Goal: Task Accomplishment & Management: Use online tool/utility

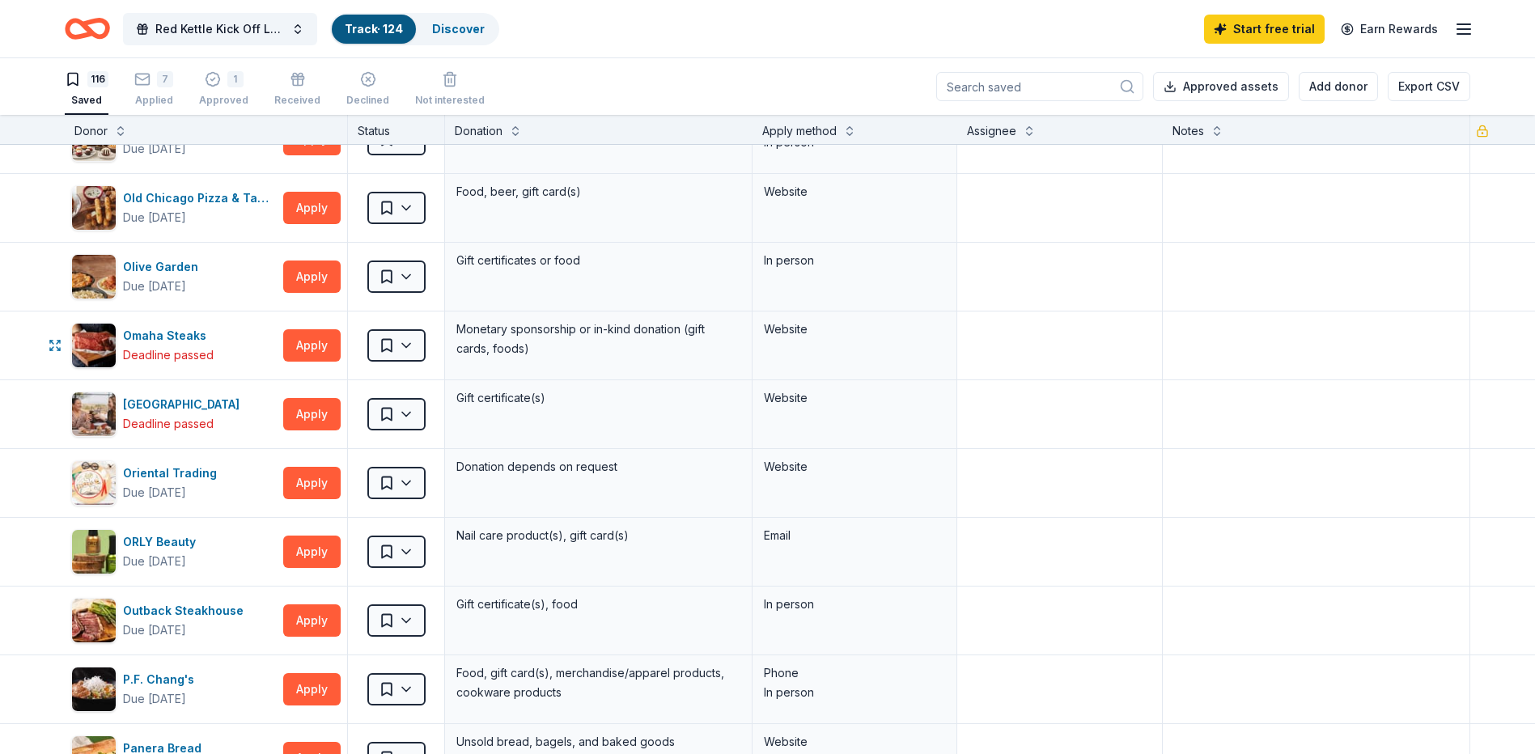
scroll to position [5015, 0]
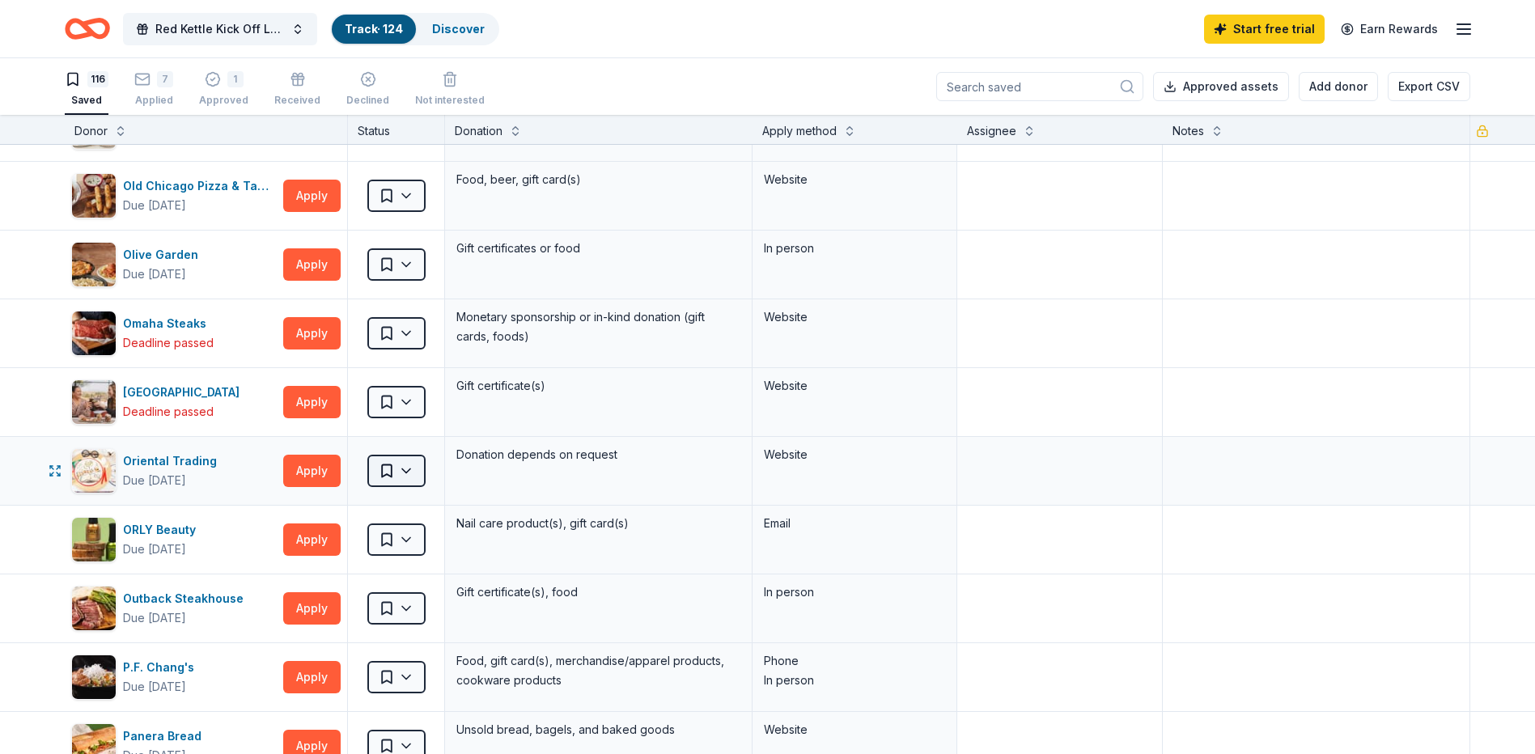
click at [400, 472] on html "Red Kettle Kick Off Luncheon Track · 124 Discover Start free trial Earn Rewards…" at bounding box center [767, 377] width 1535 height 754
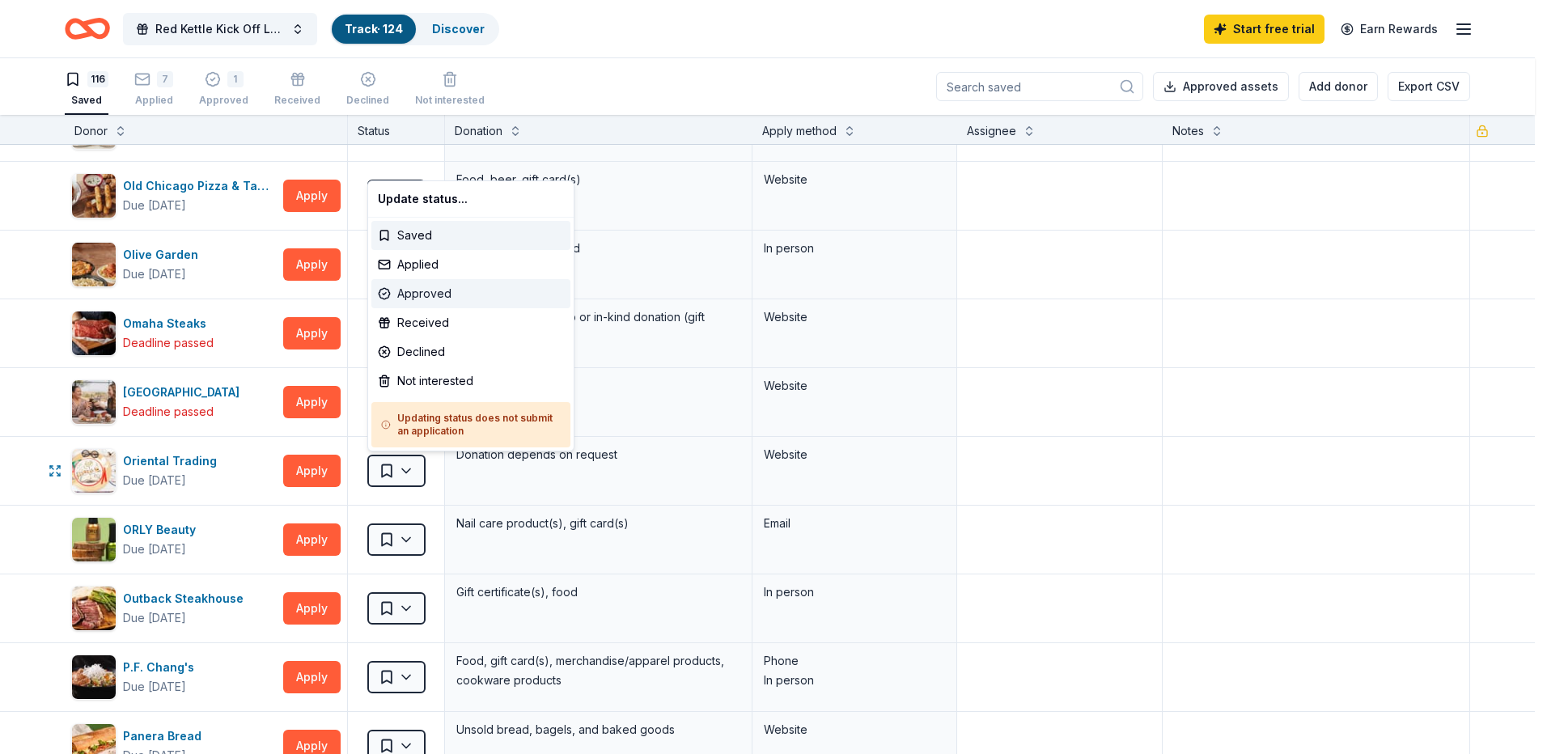
click at [410, 298] on div "Approved" at bounding box center [470, 293] width 199 height 29
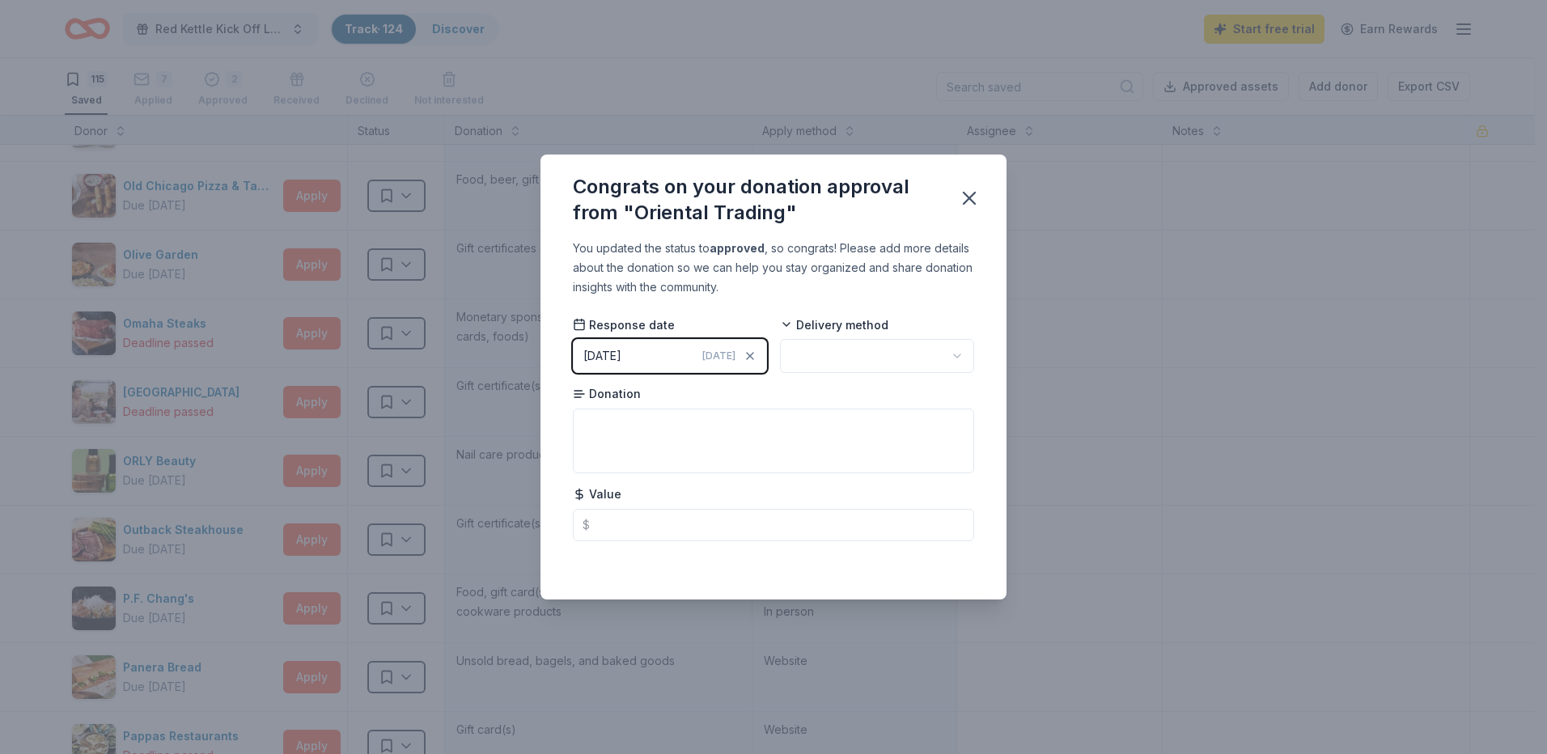
click at [963, 353] on html "Red Kettle Kick Off Luncheon Track · 124 Discover Start free trial Earn Rewards…" at bounding box center [773, 377] width 1547 height 754
click at [783, 429] on textarea at bounding box center [773, 441] width 401 height 65
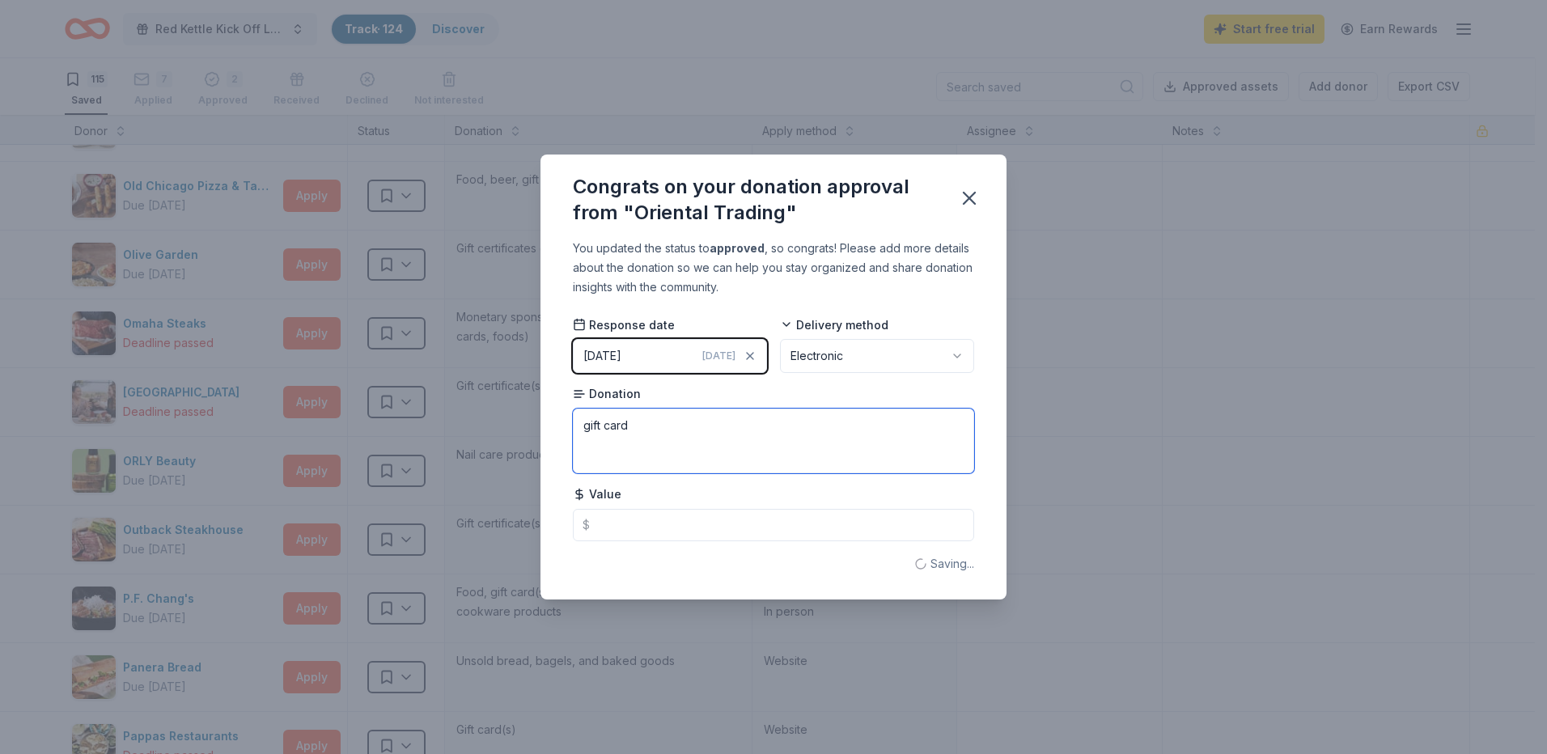
type textarea "gift card"
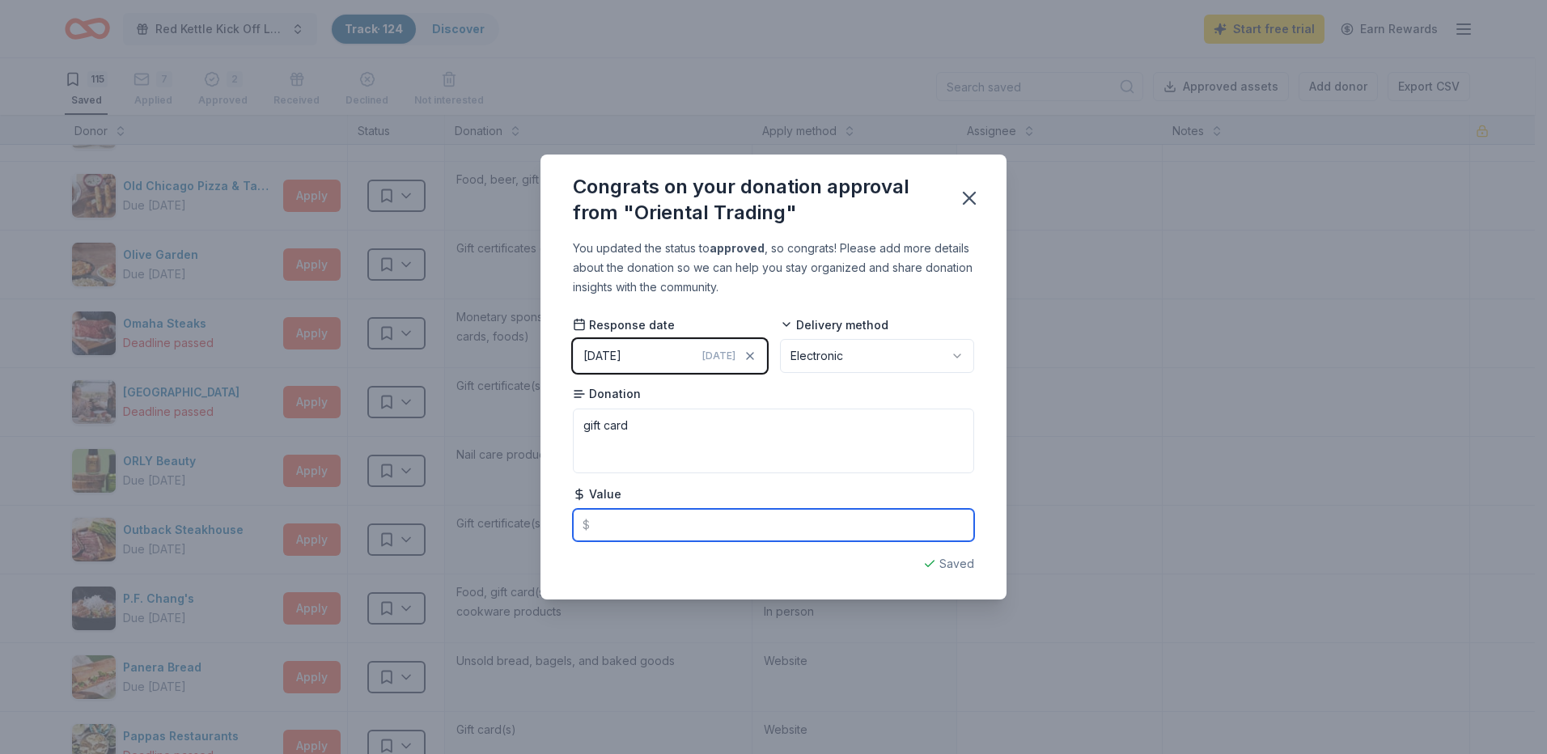
click at [731, 517] on input "text" at bounding box center [773, 525] width 401 height 32
type input "25.00"
click at [1145, 508] on div "Congrats on your donation approval from "Oriental Trading" You updated the stat…" at bounding box center [773, 377] width 1547 height 754
click at [956, 199] on button "button" at bounding box center [969, 198] width 36 height 36
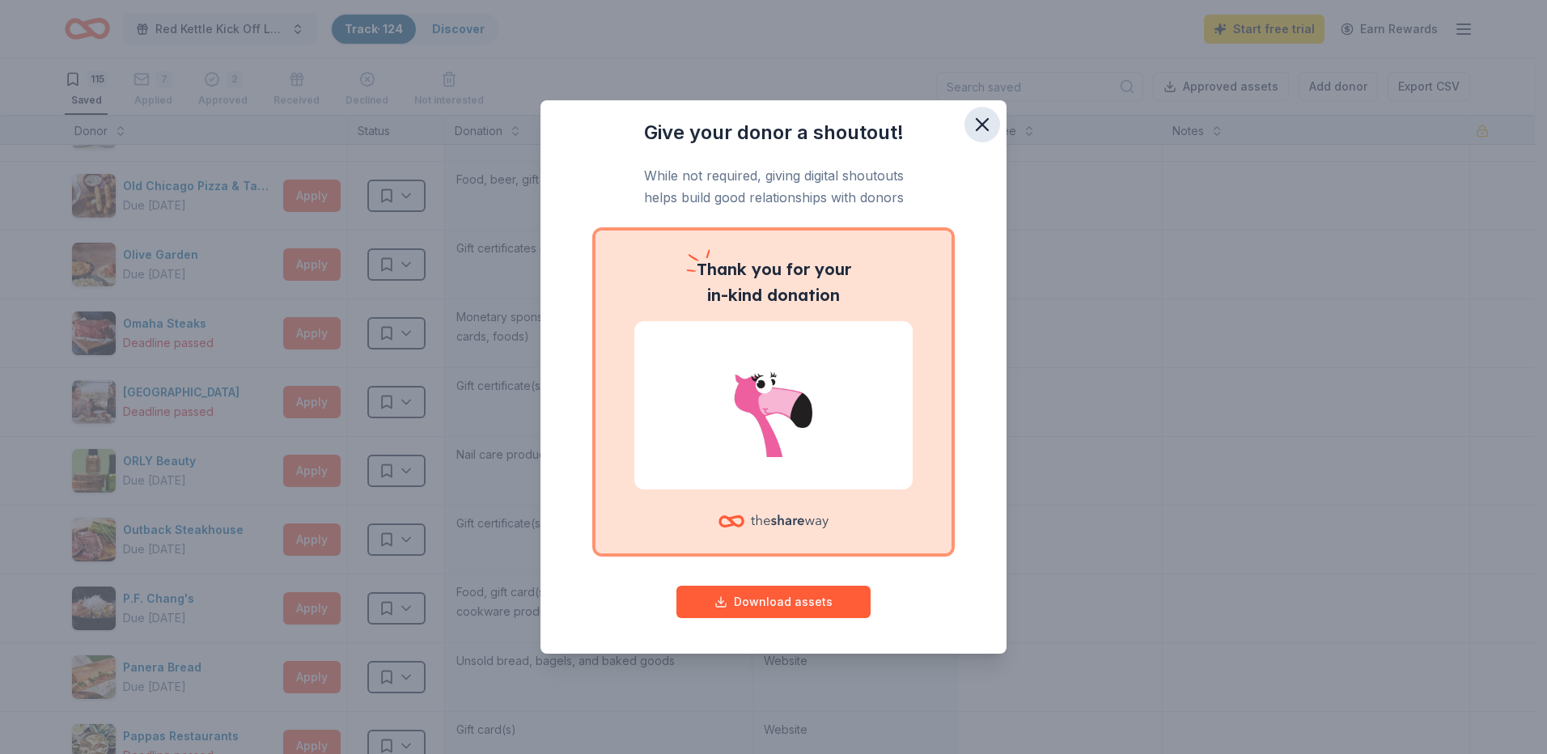
click at [979, 121] on icon "button" at bounding box center [981, 124] width 11 height 11
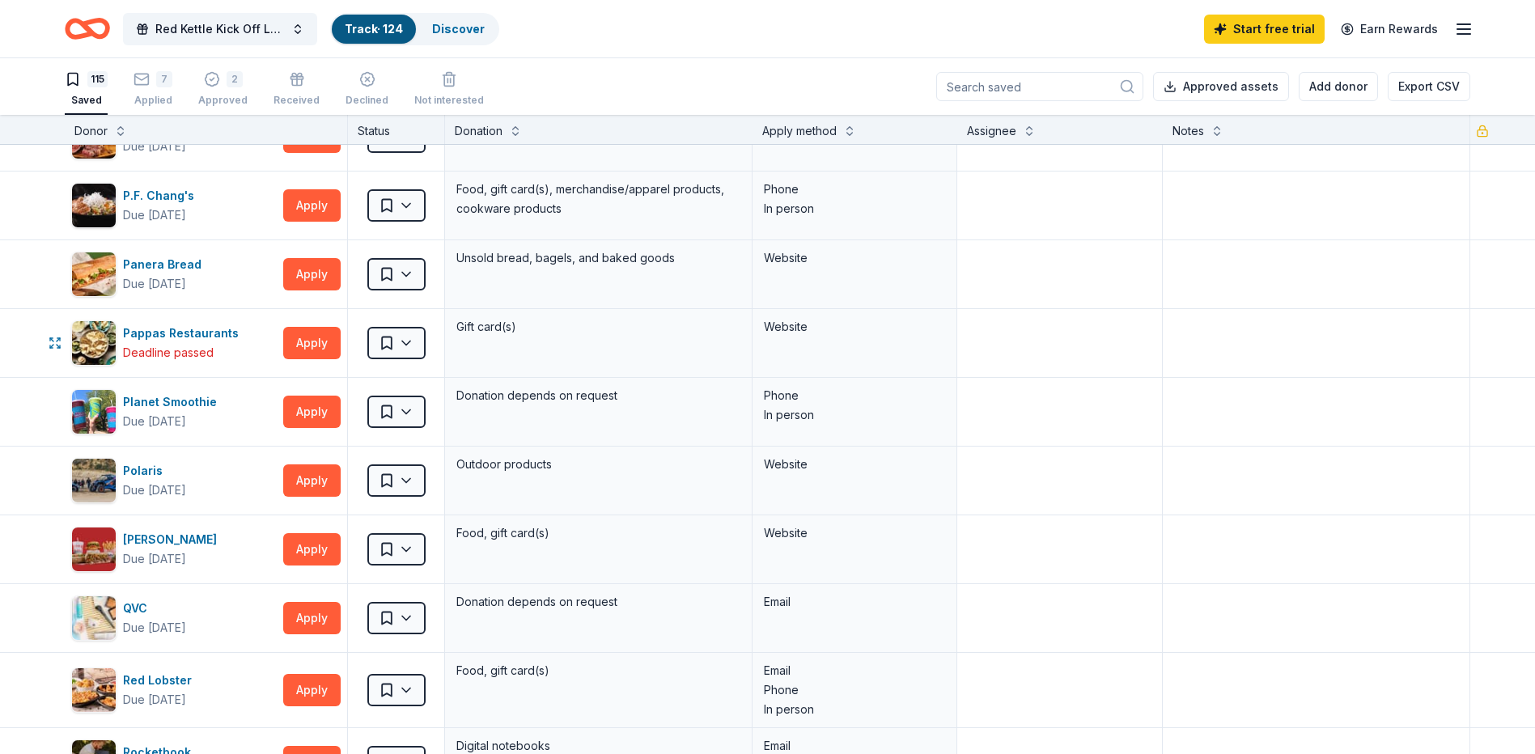
scroll to position [5420, 0]
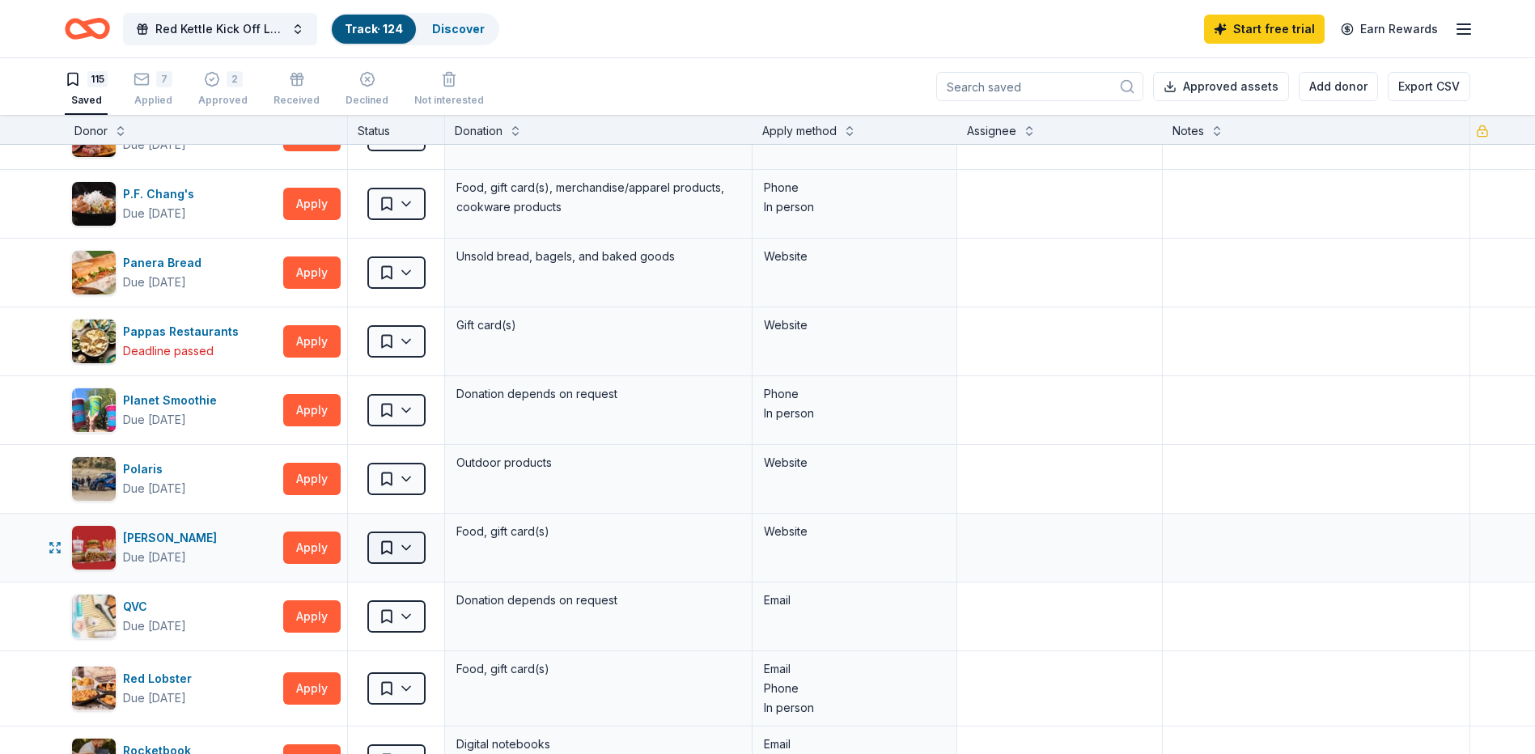
click at [410, 548] on html "Red Kettle Kick Off Luncheon Track · 124 Discover Start free trial Earn Rewards…" at bounding box center [767, 377] width 1535 height 754
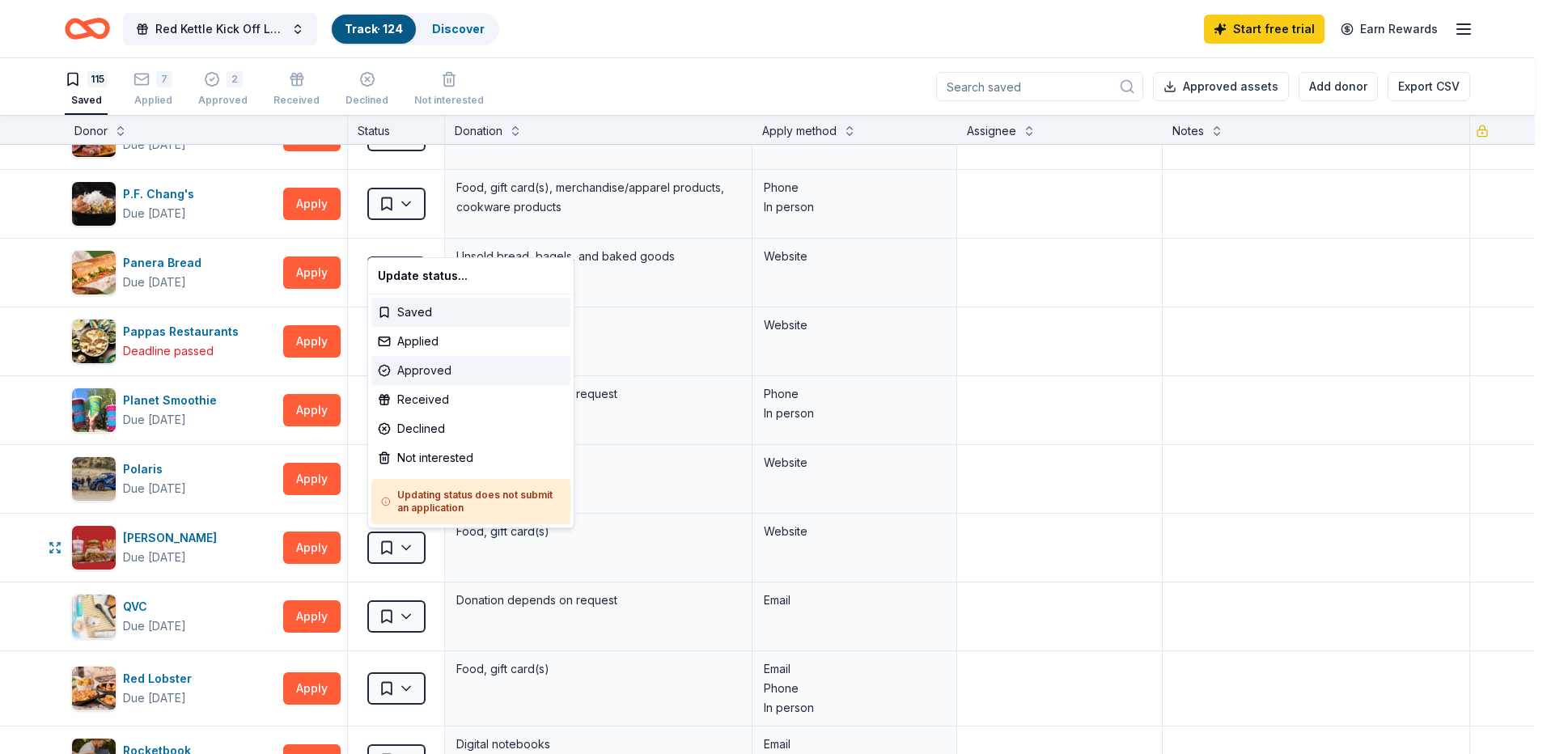
click at [413, 365] on div "Approved" at bounding box center [470, 370] width 199 height 29
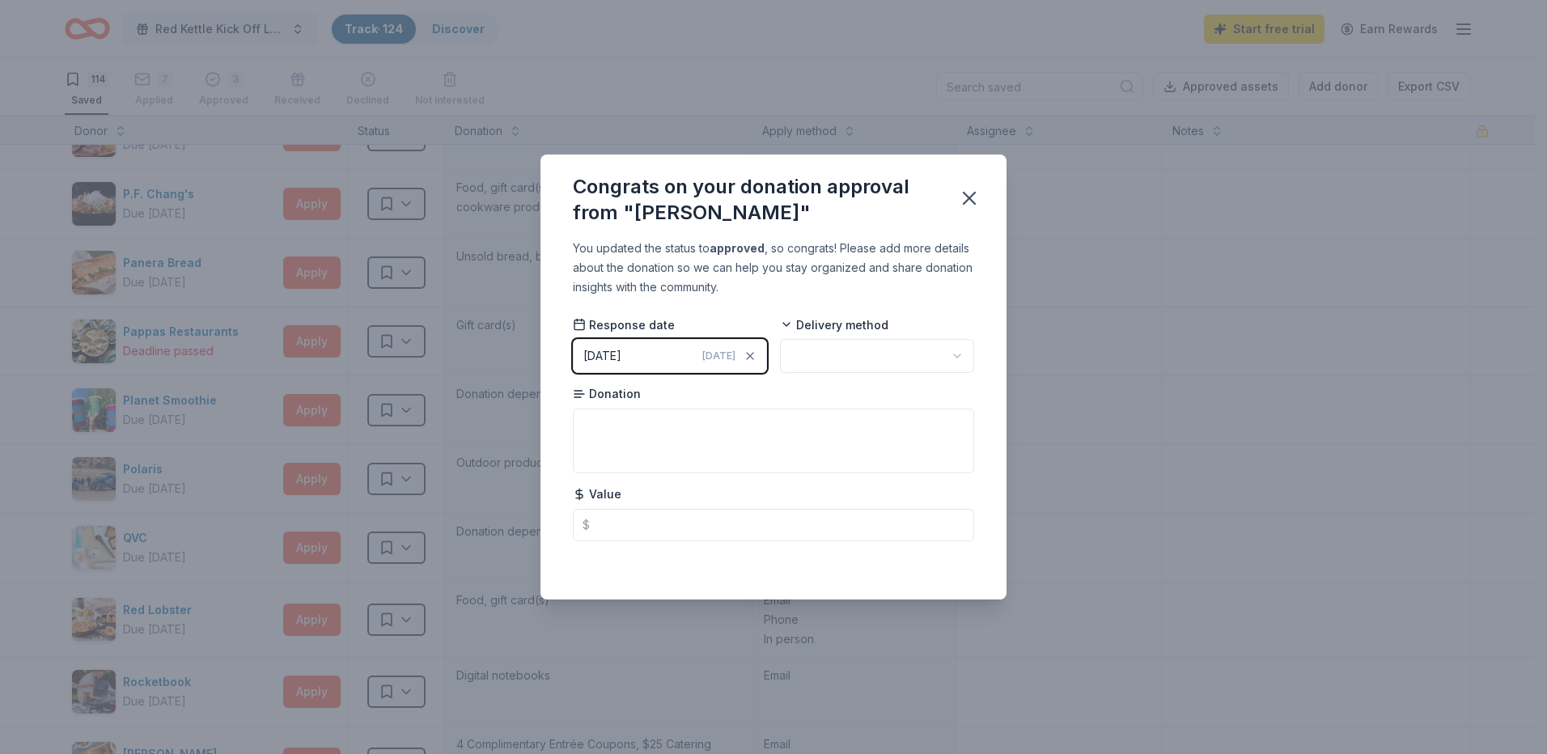
click at [962, 354] on html "Red Kettle Kick Off Luncheon Track · 124 Discover Start free trial Earn Rewards…" at bounding box center [773, 377] width 1547 height 754
click at [961, 356] on html "Red Kettle Kick Off Luncheon Track · 124 Discover Start free trial Earn Rewards…" at bounding box center [773, 377] width 1547 height 754
drag, startPoint x: 867, startPoint y: 421, endPoint x: 850, endPoint y: 434, distance: 21.9
click at [749, 420] on textarea at bounding box center [773, 441] width 401 height 65
type textarea "gift card"
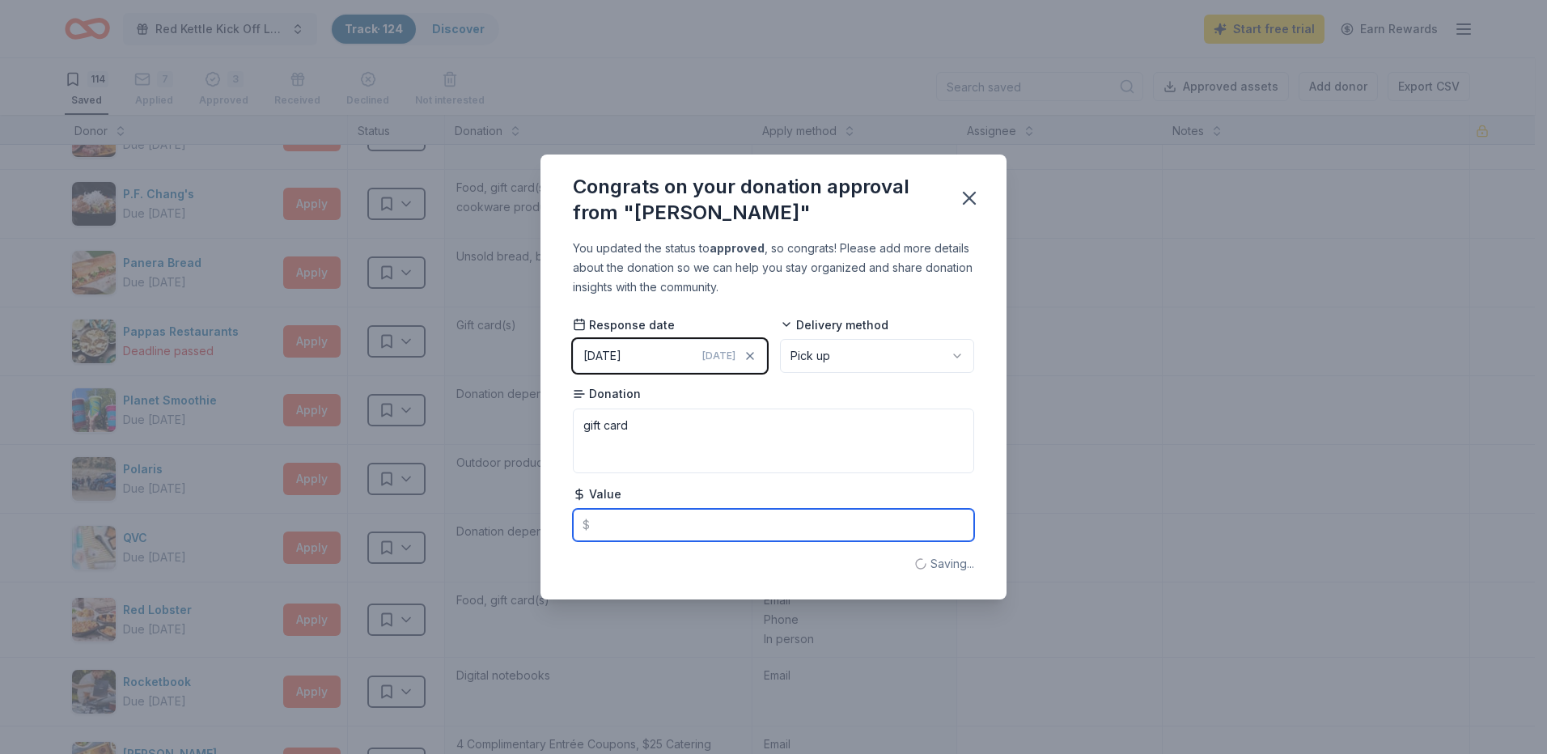
click at [737, 528] on input "text" at bounding box center [773, 525] width 401 height 32
type input "25.00"
click at [976, 198] on icon "button" at bounding box center [969, 198] width 23 height 23
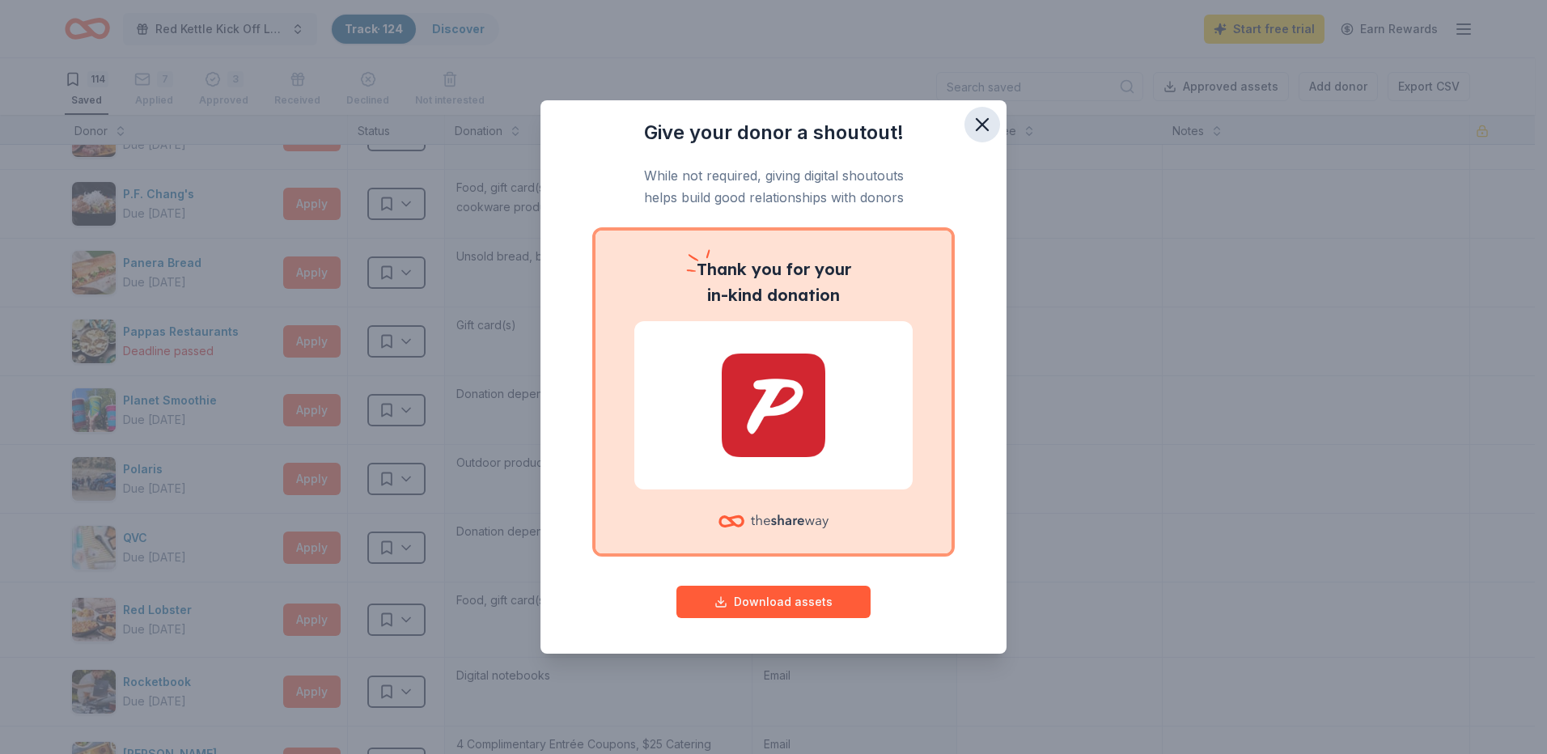
click at [984, 121] on icon "button" at bounding box center [982, 124] width 23 height 23
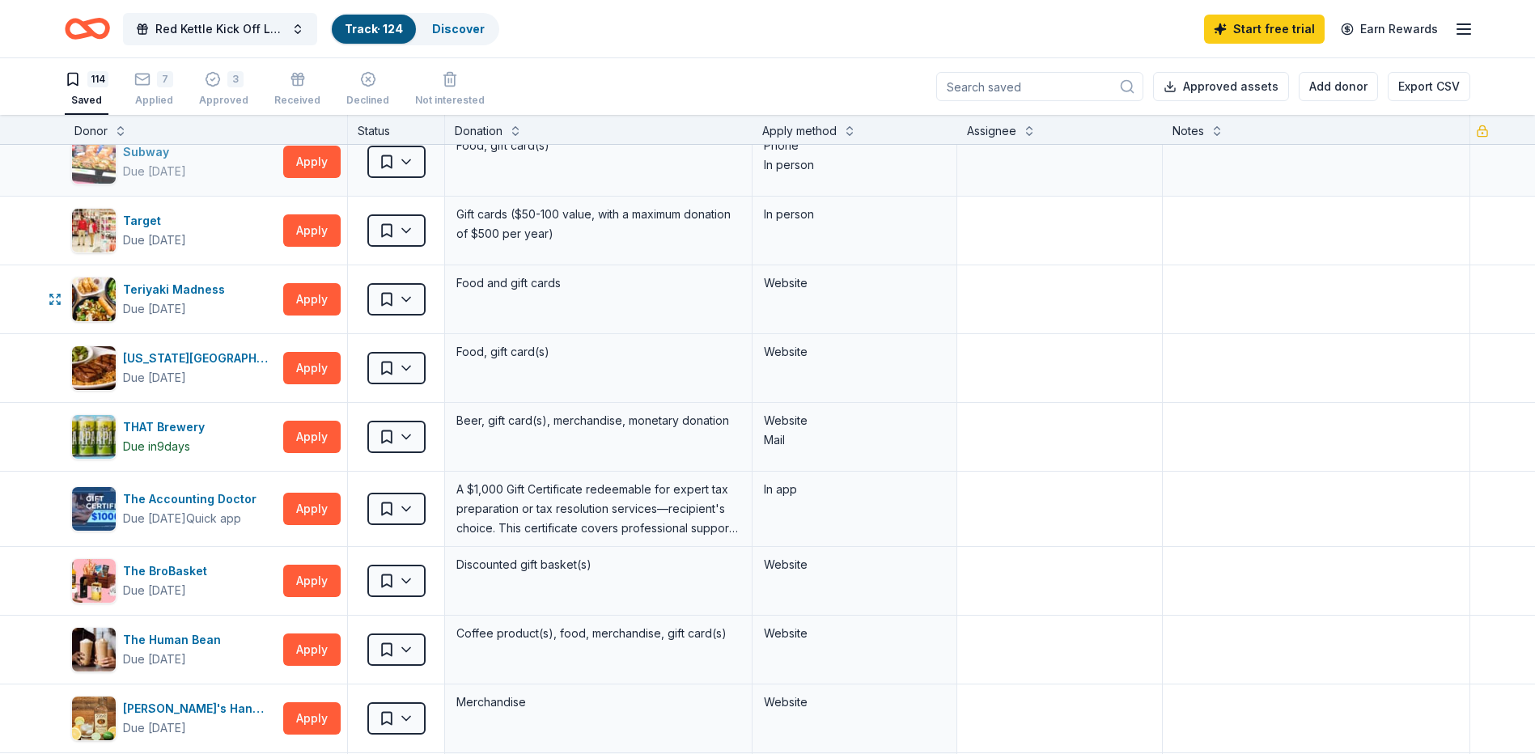
scroll to position [6714, 0]
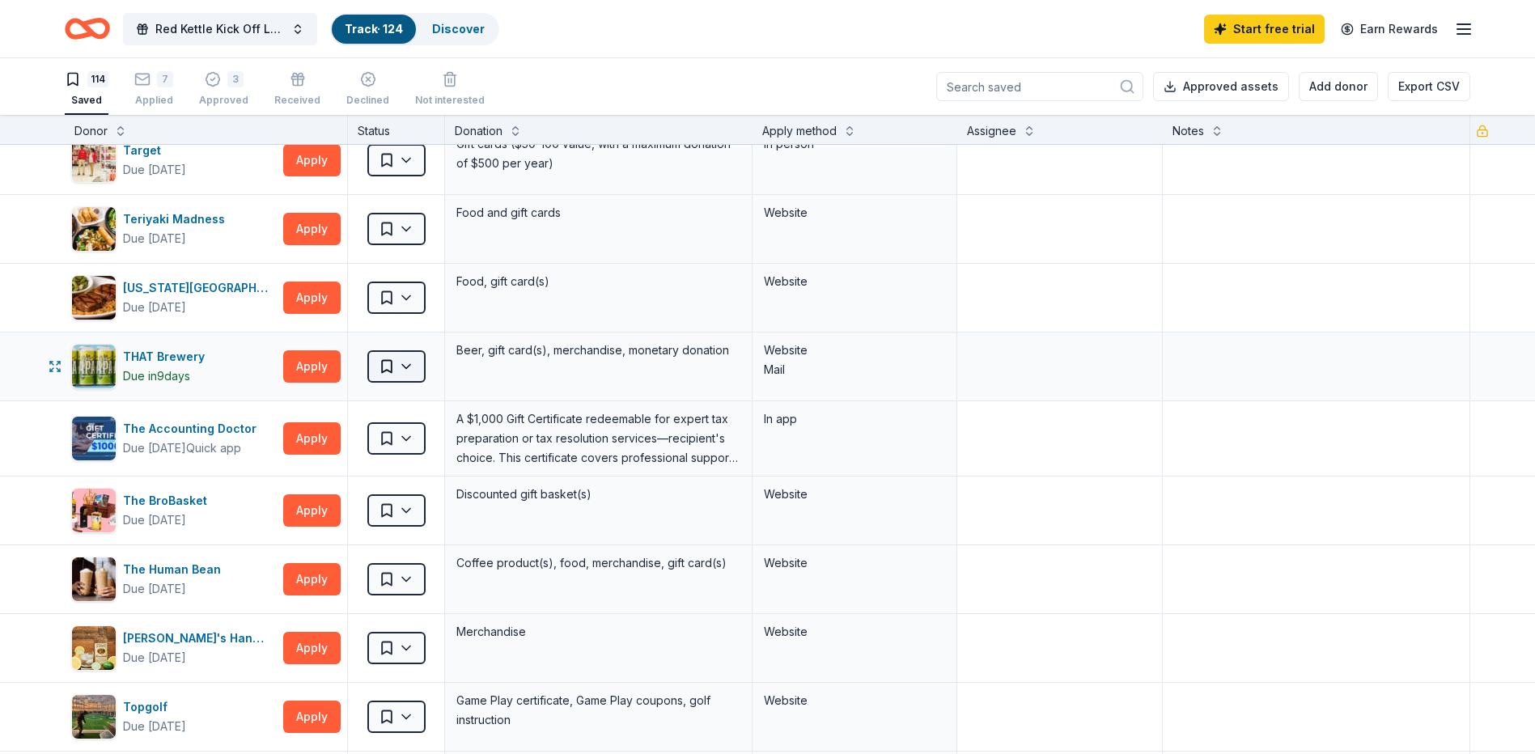
click at [413, 366] on html "Red Kettle Kick Off Luncheon Track · 124 Discover Start free trial Earn Rewards…" at bounding box center [767, 377] width 1535 height 754
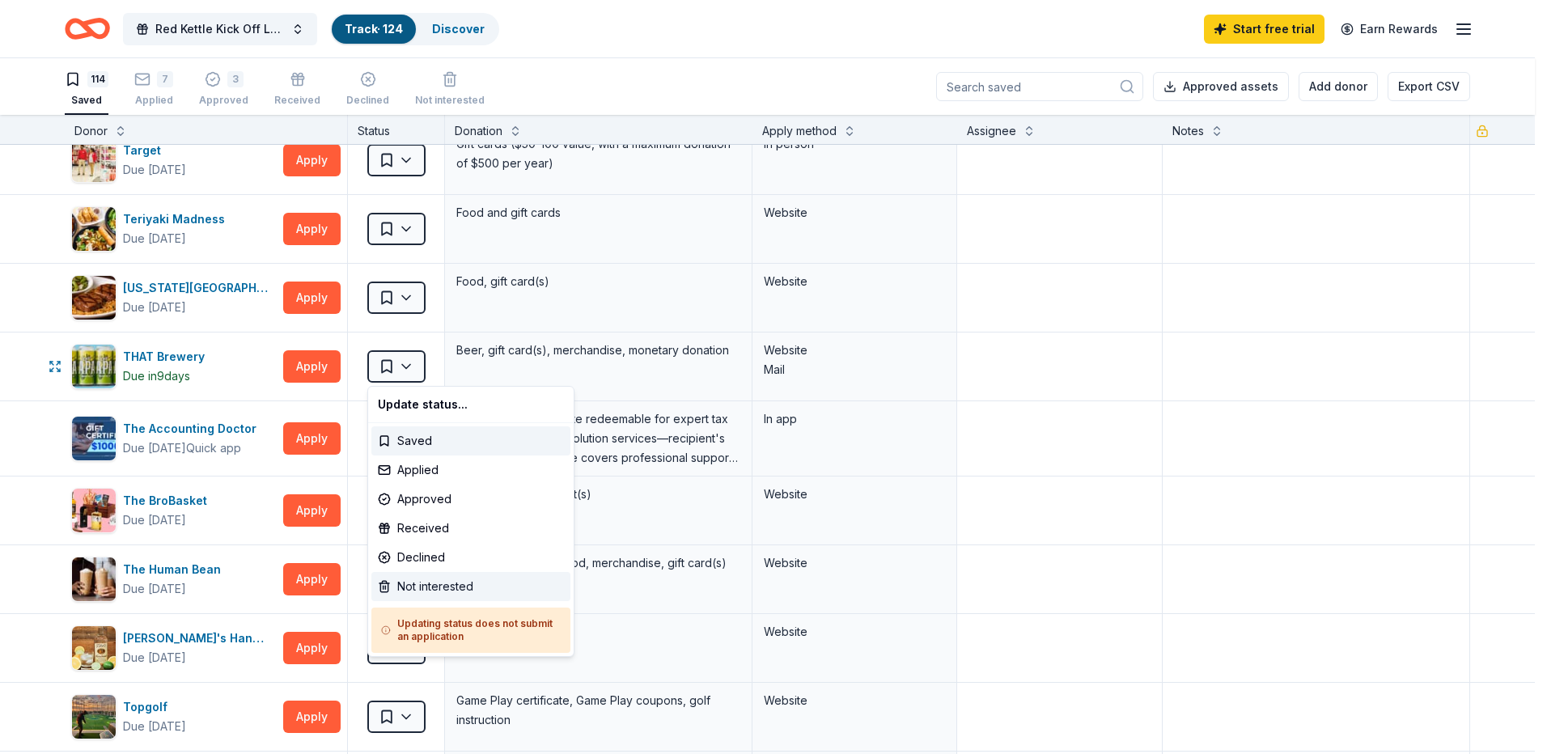
click at [435, 583] on div "Not interested" at bounding box center [470, 586] width 199 height 29
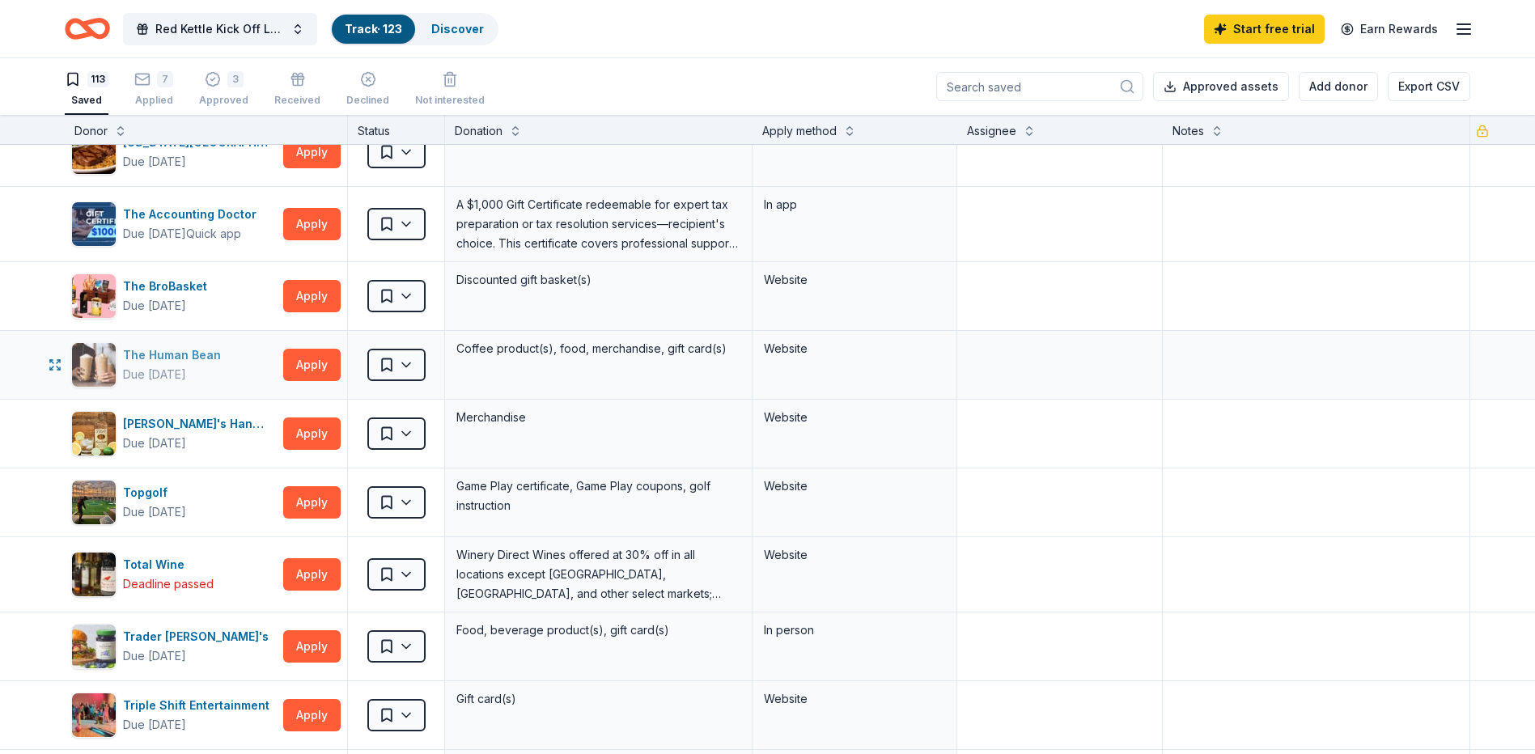
scroll to position [6876, 0]
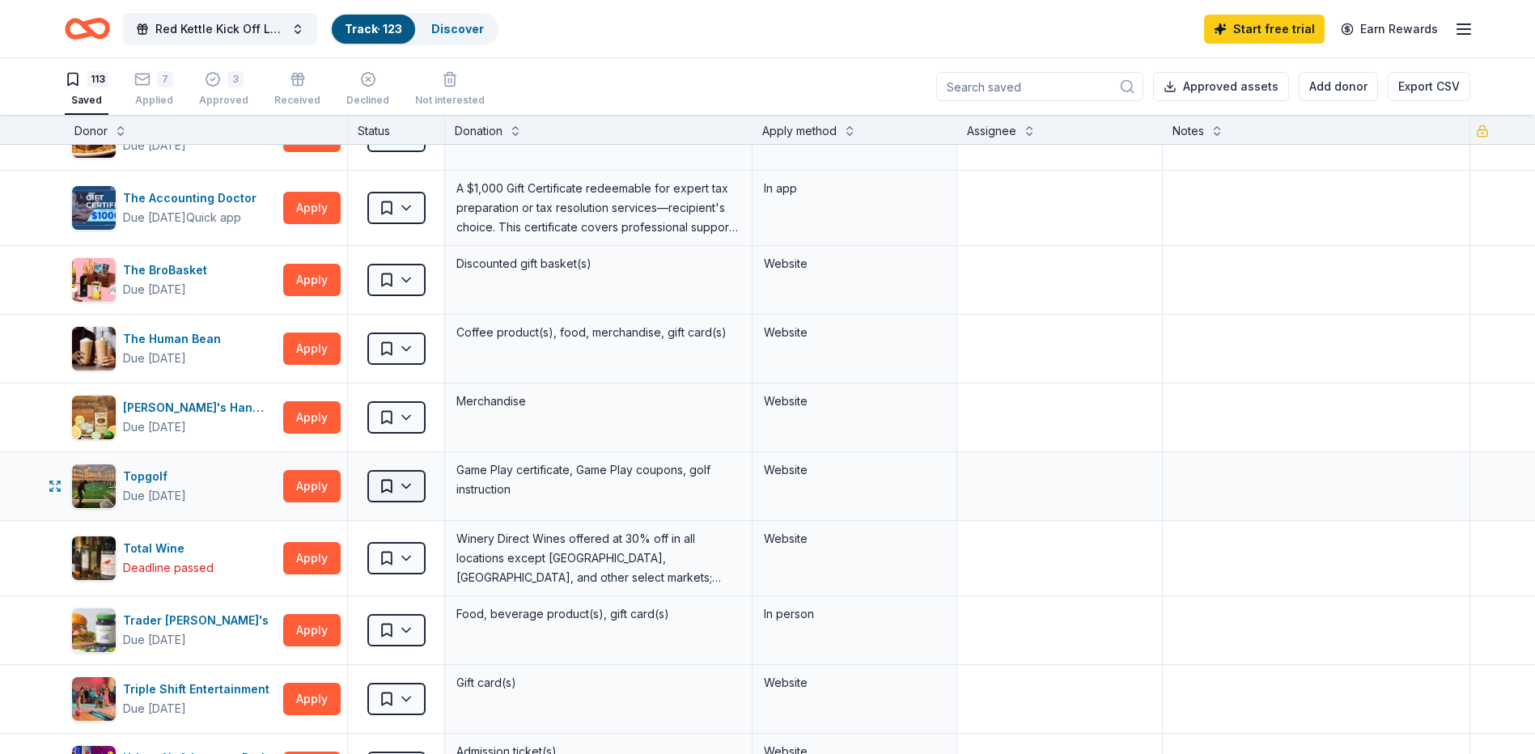
click at [405, 483] on html "Red Kettle Kick Off Luncheon Track · 123 Discover Start free trial Earn Rewards…" at bounding box center [767, 377] width 1535 height 754
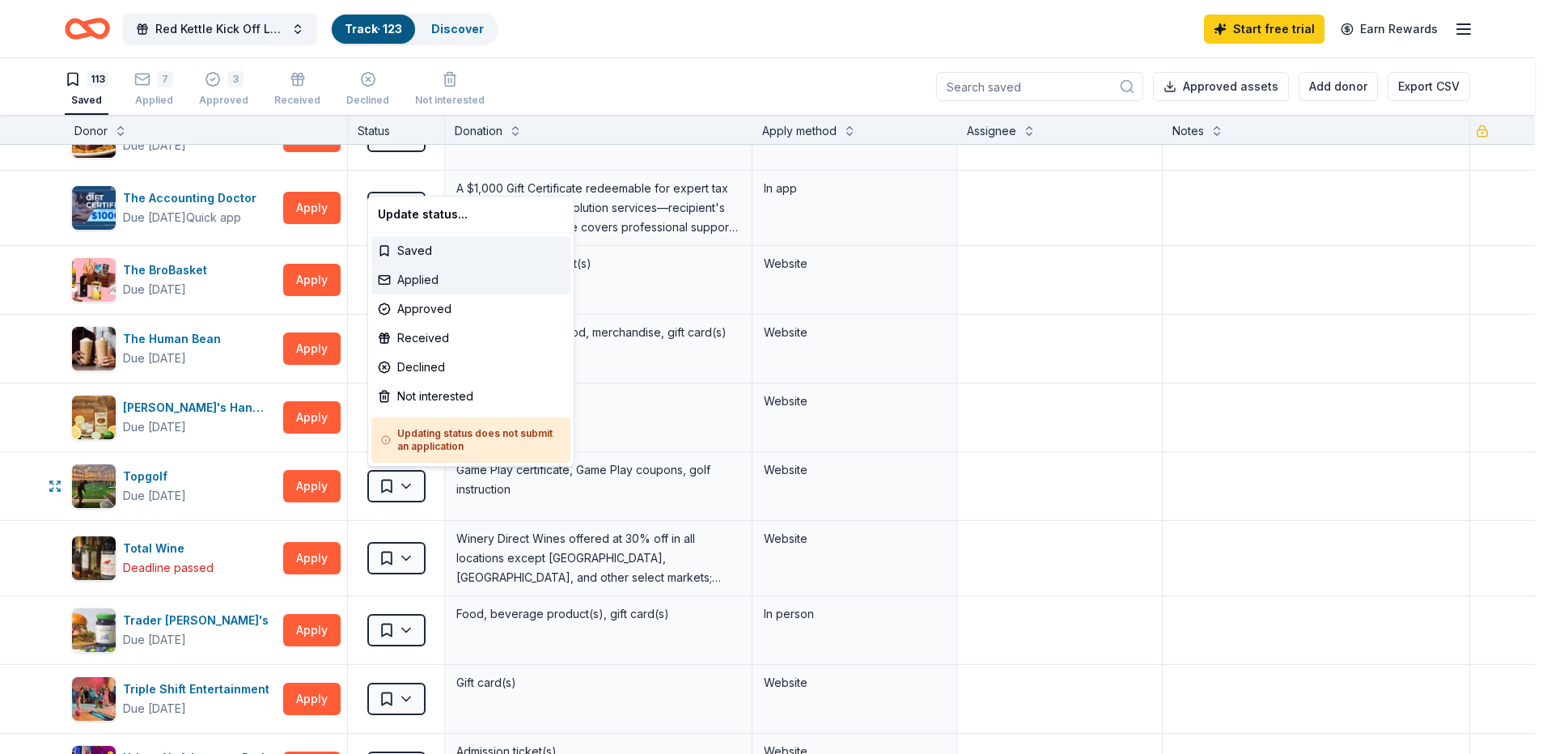
click at [403, 282] on div "Applied" at bounding box center [470, 279] width 199 height 29
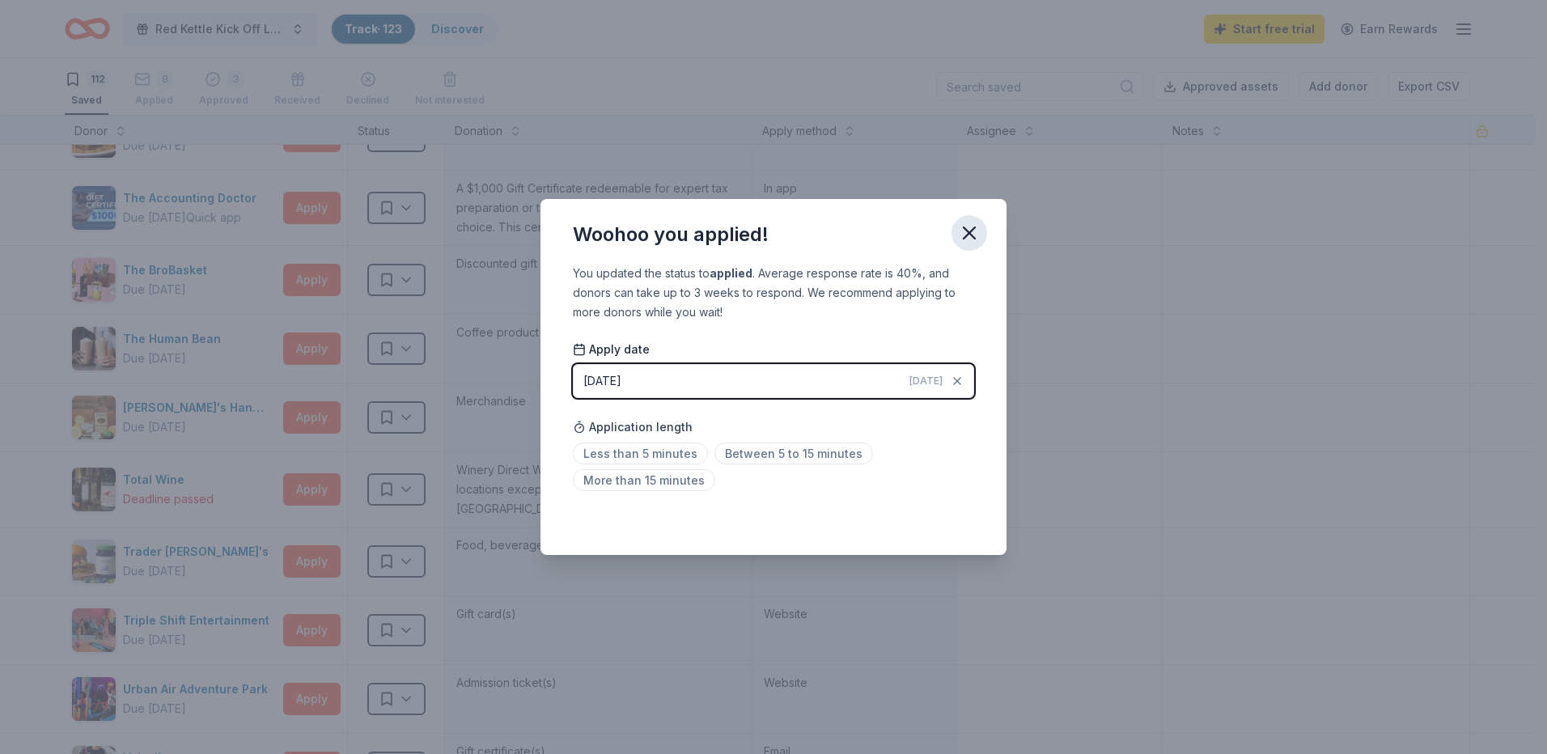
click at [972, 227] on icon "button" at bounding box center [969, 233] width 23 height 23
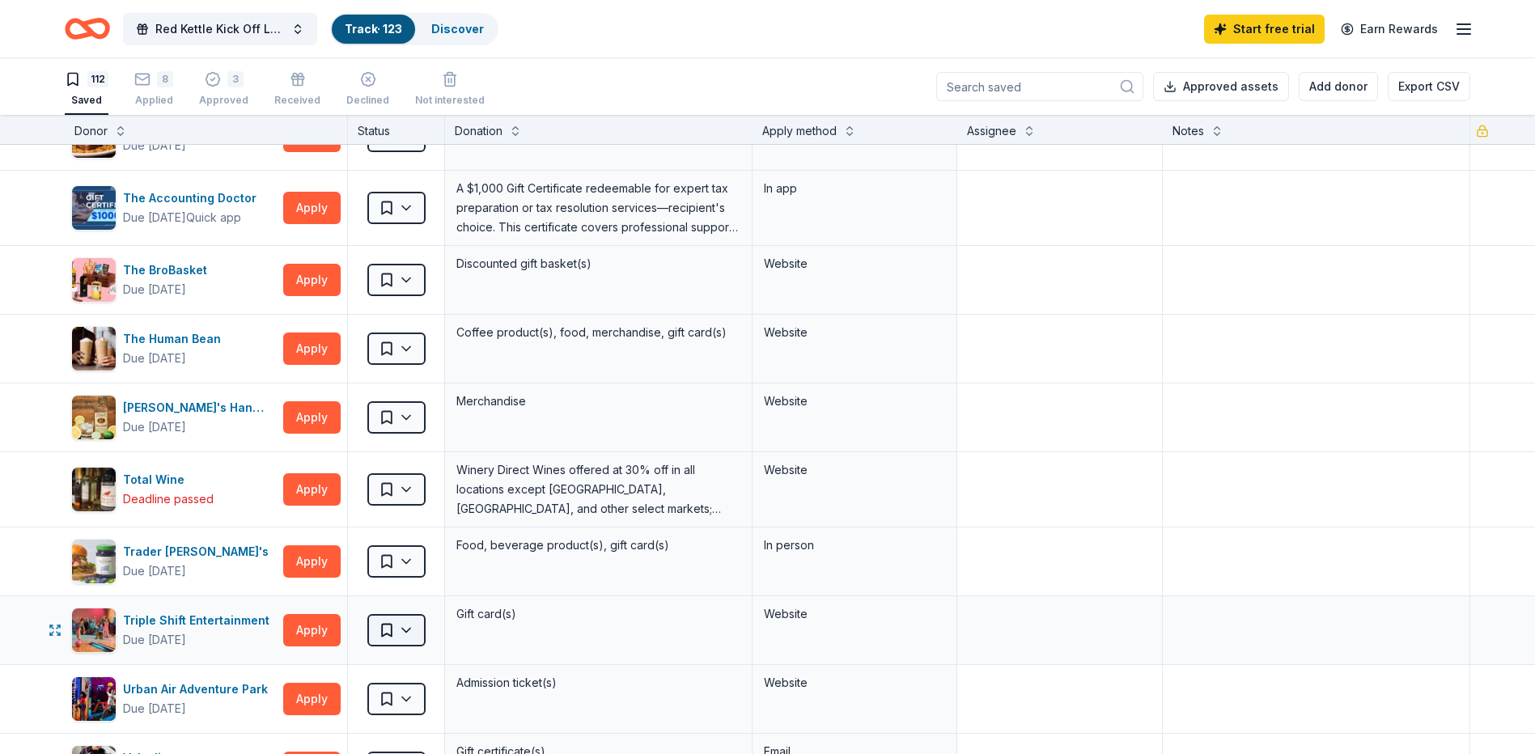
click at [400, 629] on html "Red Kettle Kick Off Luncheon Track · 123 Discover Start free trial Earn Rewards…" at bounding box center [767, 377] width 1535 height 754
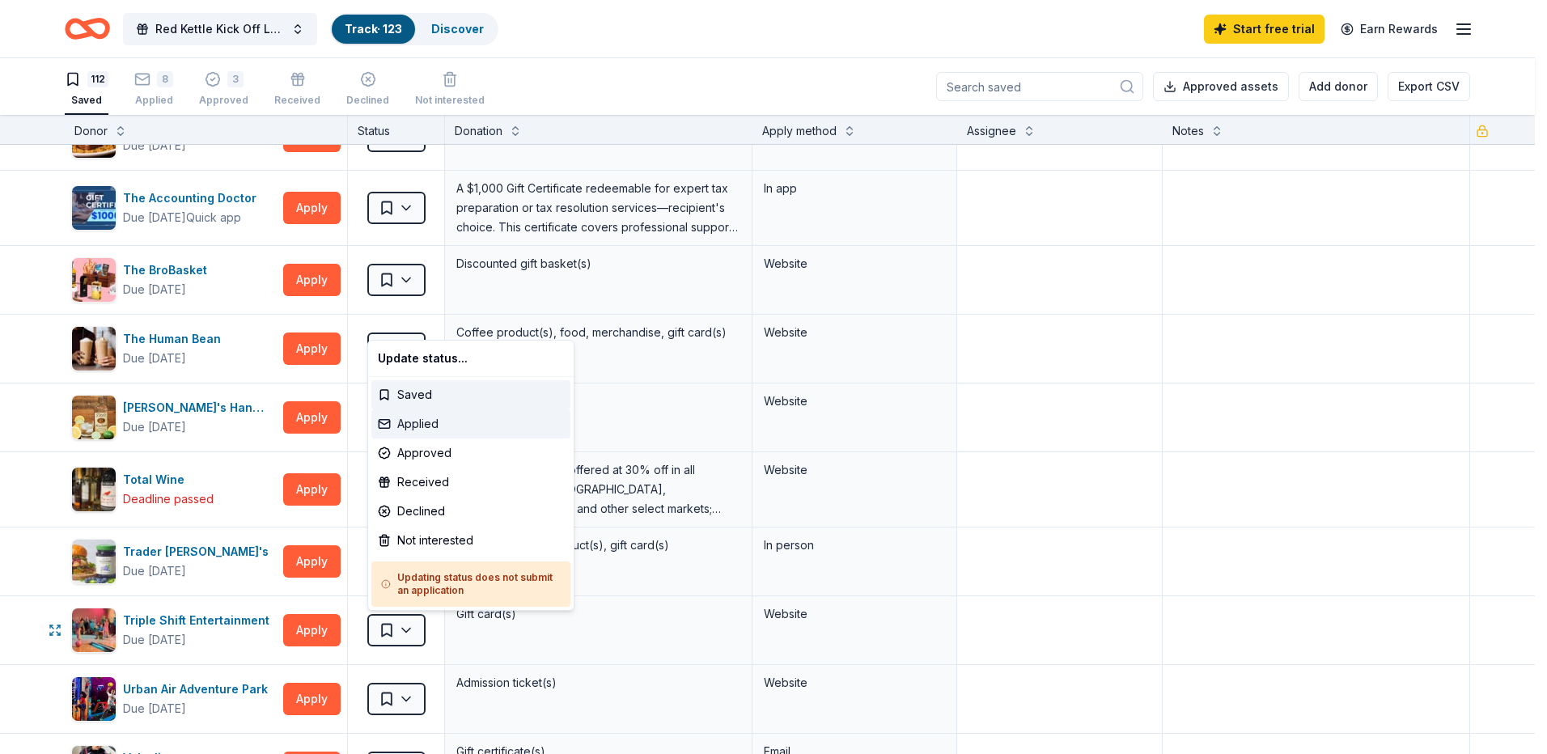
click at [403, 422] on div "Applied" at bounding box center [470, 423] width 199 height 29
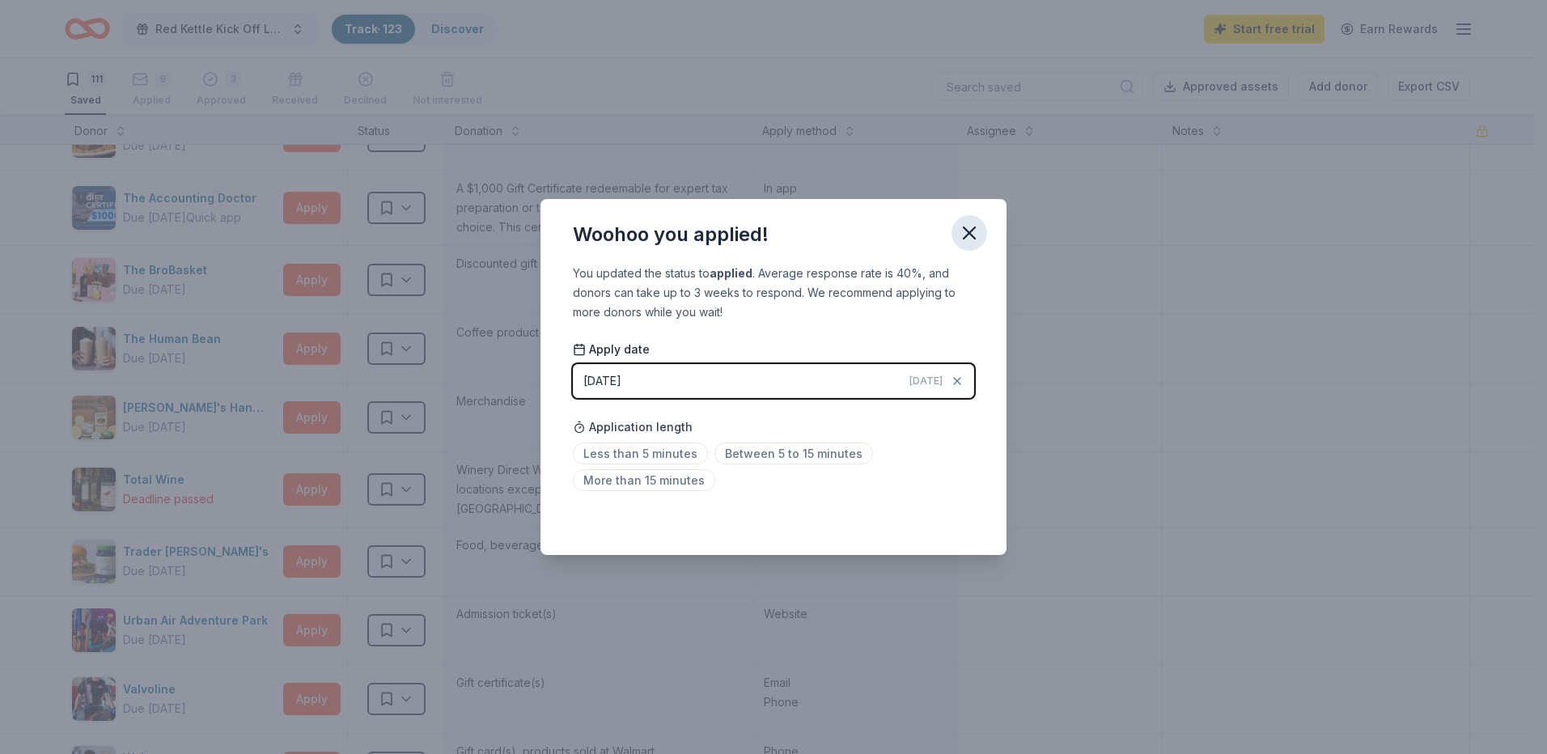
click at [974, 239] on icon "button" at bounding box center [968, 232] width 11 height 11
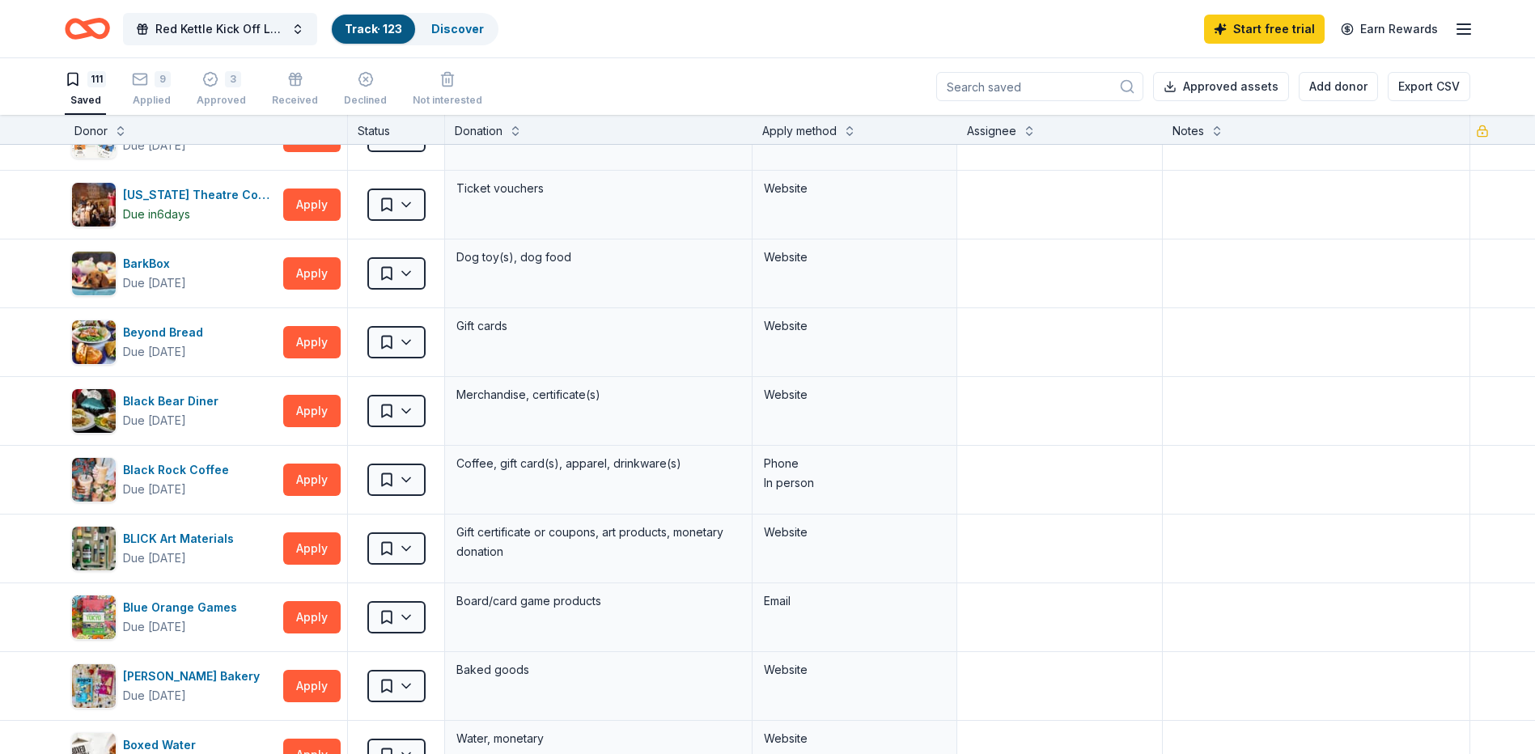
scroll to position [0, 0]
